Goal: Information Seeking & Learning: Check status

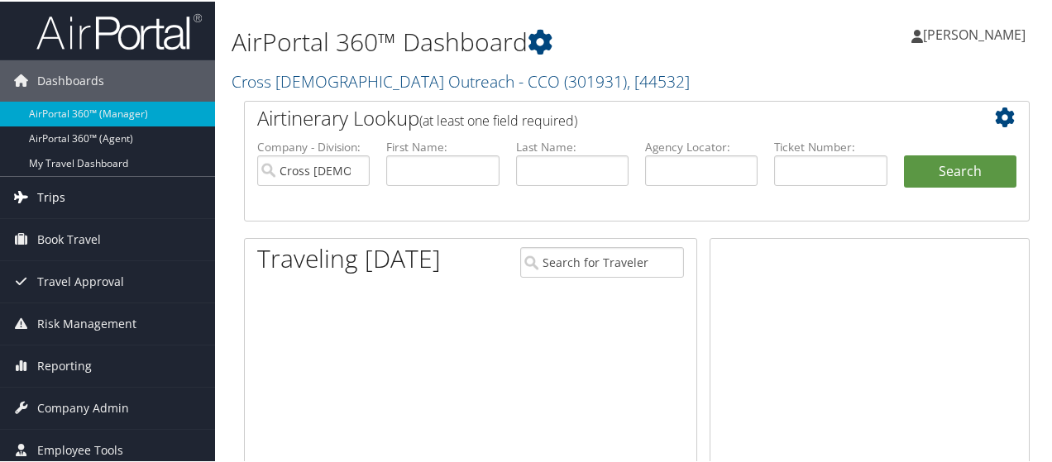
click at [67, 201] on link "Trips" at bounding box center [107, 195] width 215 height 41
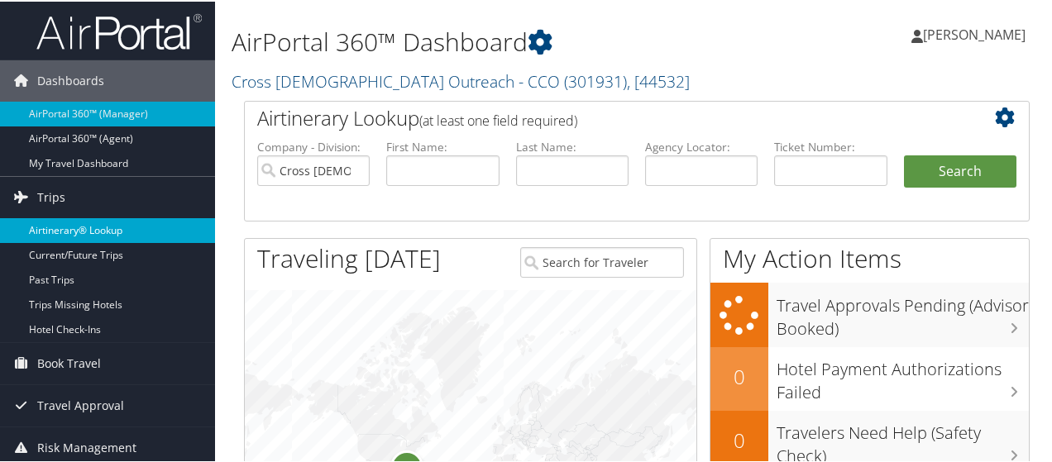
click at [73, 227] on link "Airtinerary® Lookup" at bounding box center [107, 229] width 215 height 25
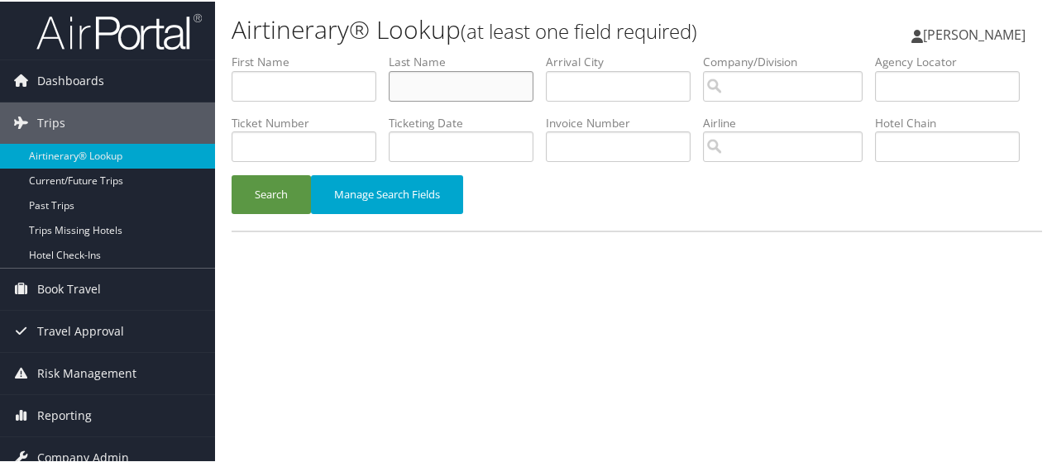
click at [433, 80] on input "text" at bounding box center [461, 84] width 145 height 31
paste input "[PERSON_NAME]"
type input "[PERSON_NAME]"
click at [294, 213] on button "Search" at bounding box center [271, 193] width 79 height 39
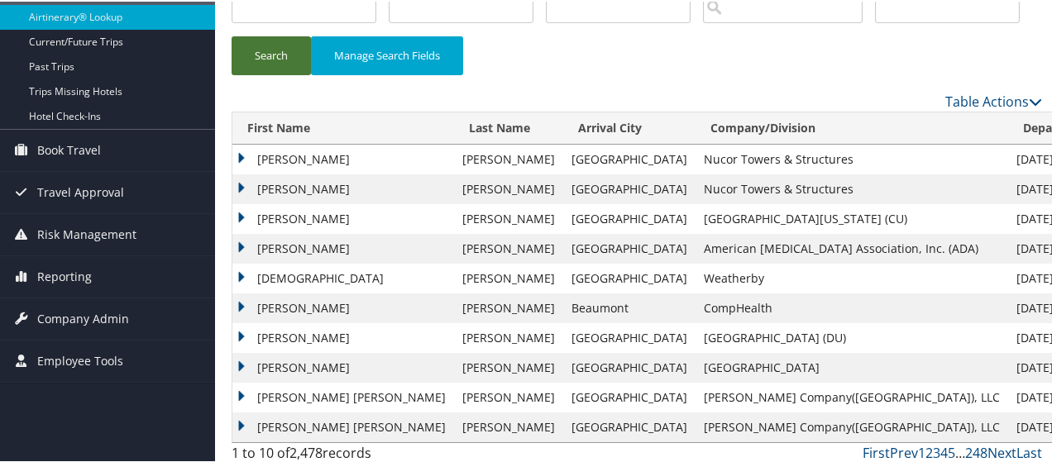
scroll to position [165, 0]
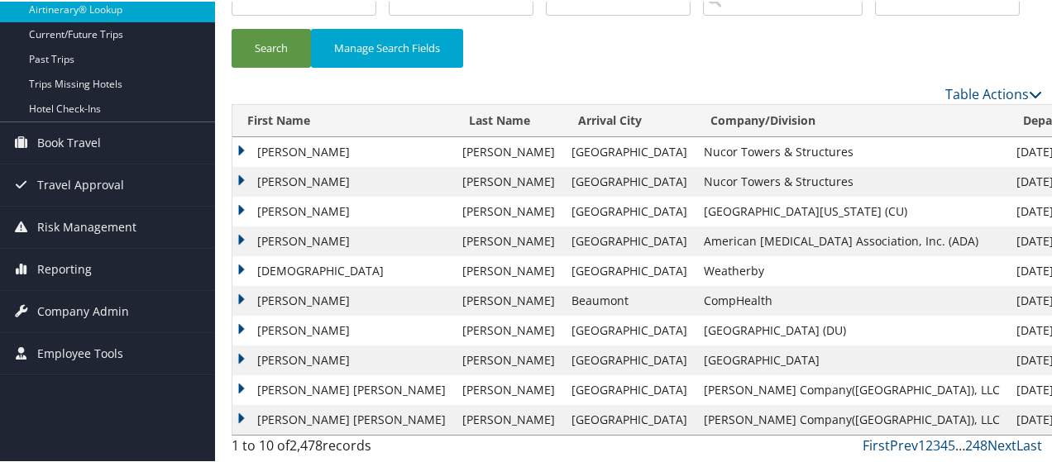
click at [311, 165] on td "[PERSON_NAME]" at bounding box center [343, 151] width 222 height 30
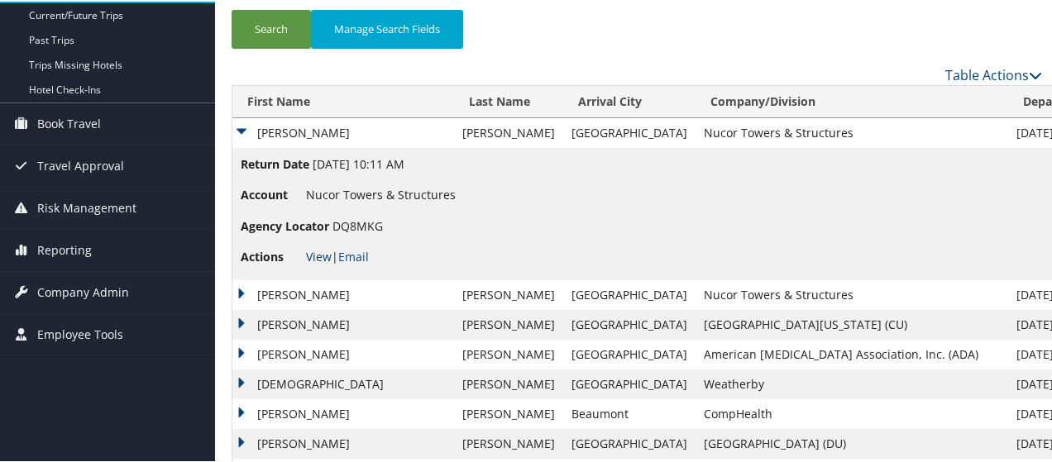
click at [323, 263] on link "View" at bounding box center [319, 255] width 26 height 16
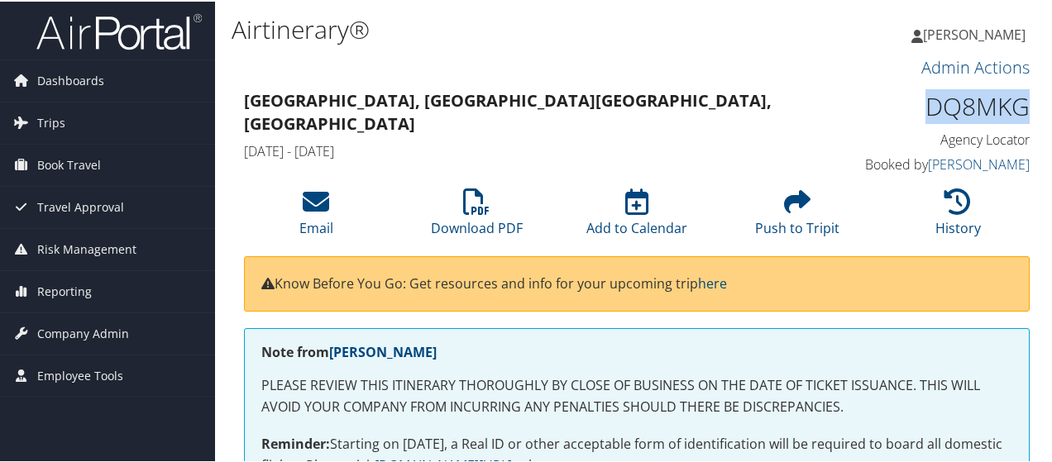
drag, startPoint x: 925, startPoint y: 103, endPoint x: 1018, endPoint y: 100, distance: 92.7
click at [1018, 100] on h1 "DQ8MKG" at bounding box center [941, 105] width 178 height 35
copy h1 "DQ8MKG"
